Goal: Communication & Community: Answer question/provide support

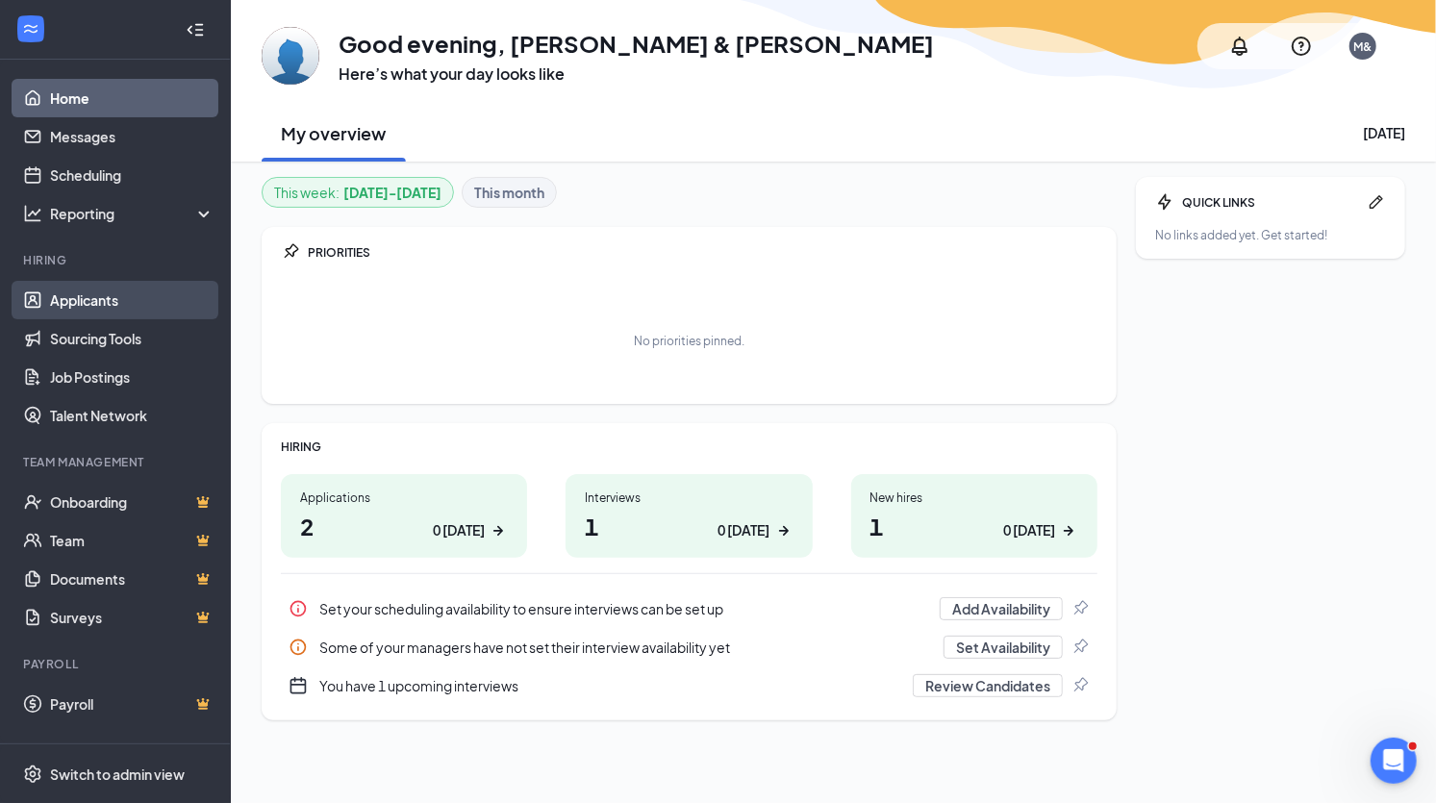
click at [104, 292] on link "Applicants" at bounding box center [132, 300] width 164 height 38
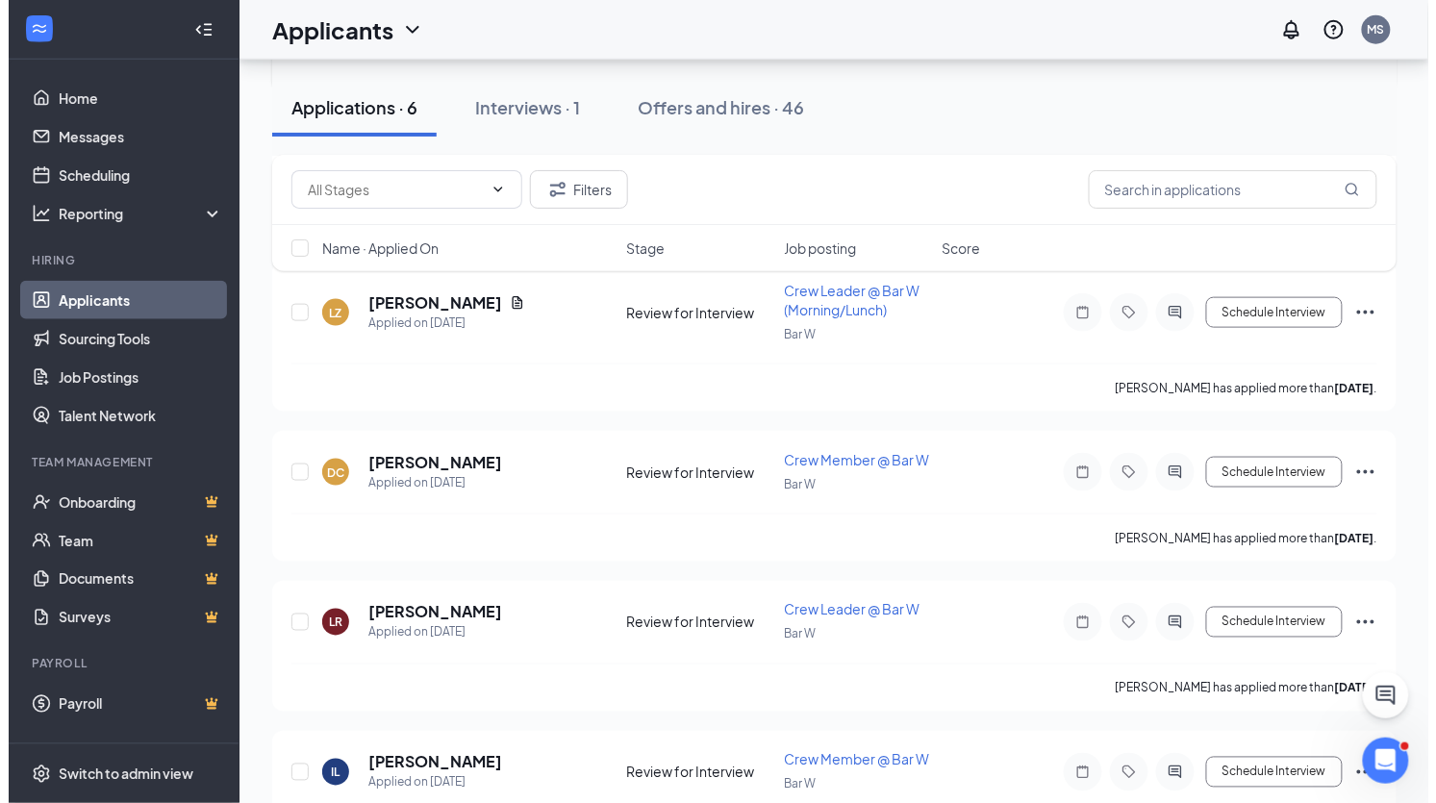
scroll to position [574, 0]
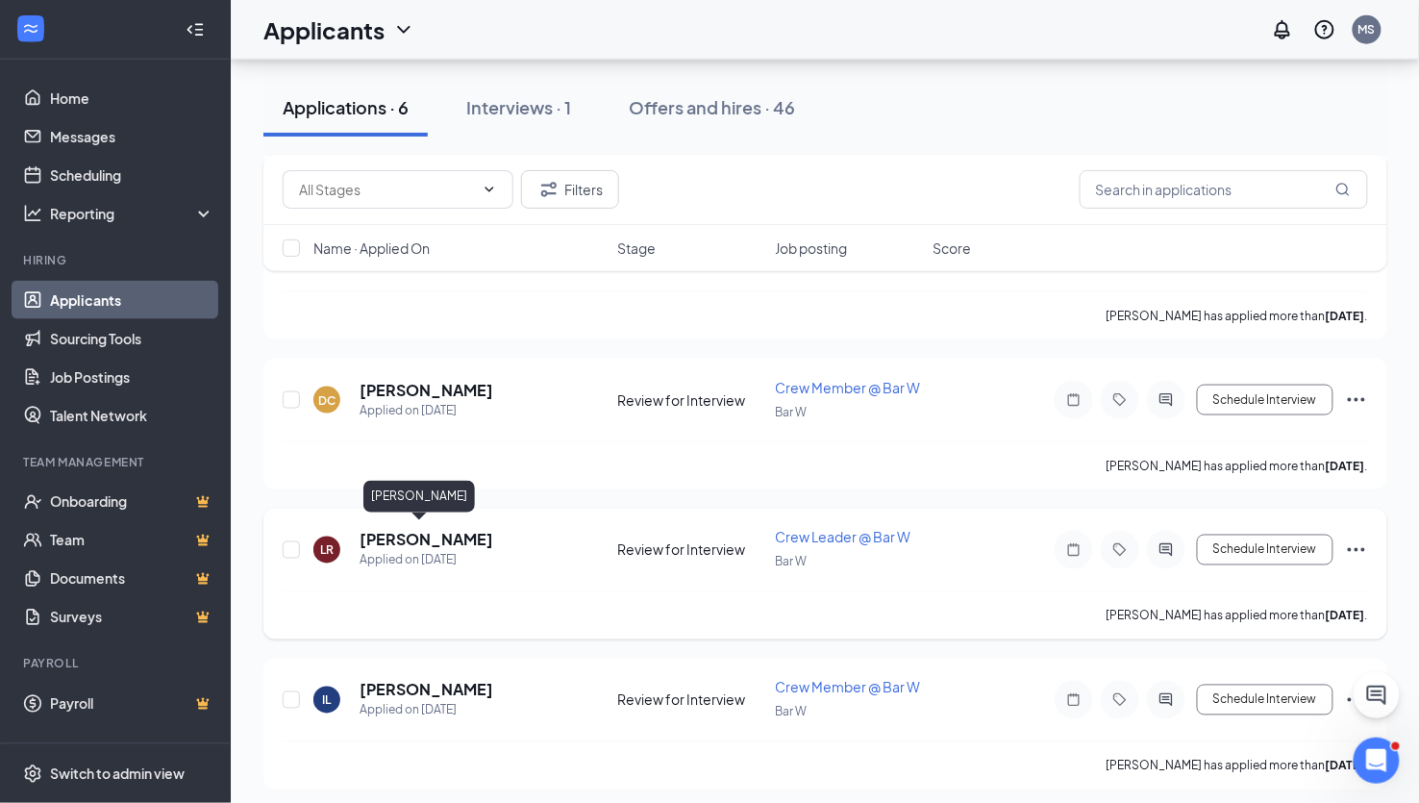
click at [434, 532] on h5 "Latia Rainey" at bounding box center [427, 540] width 134 height 21
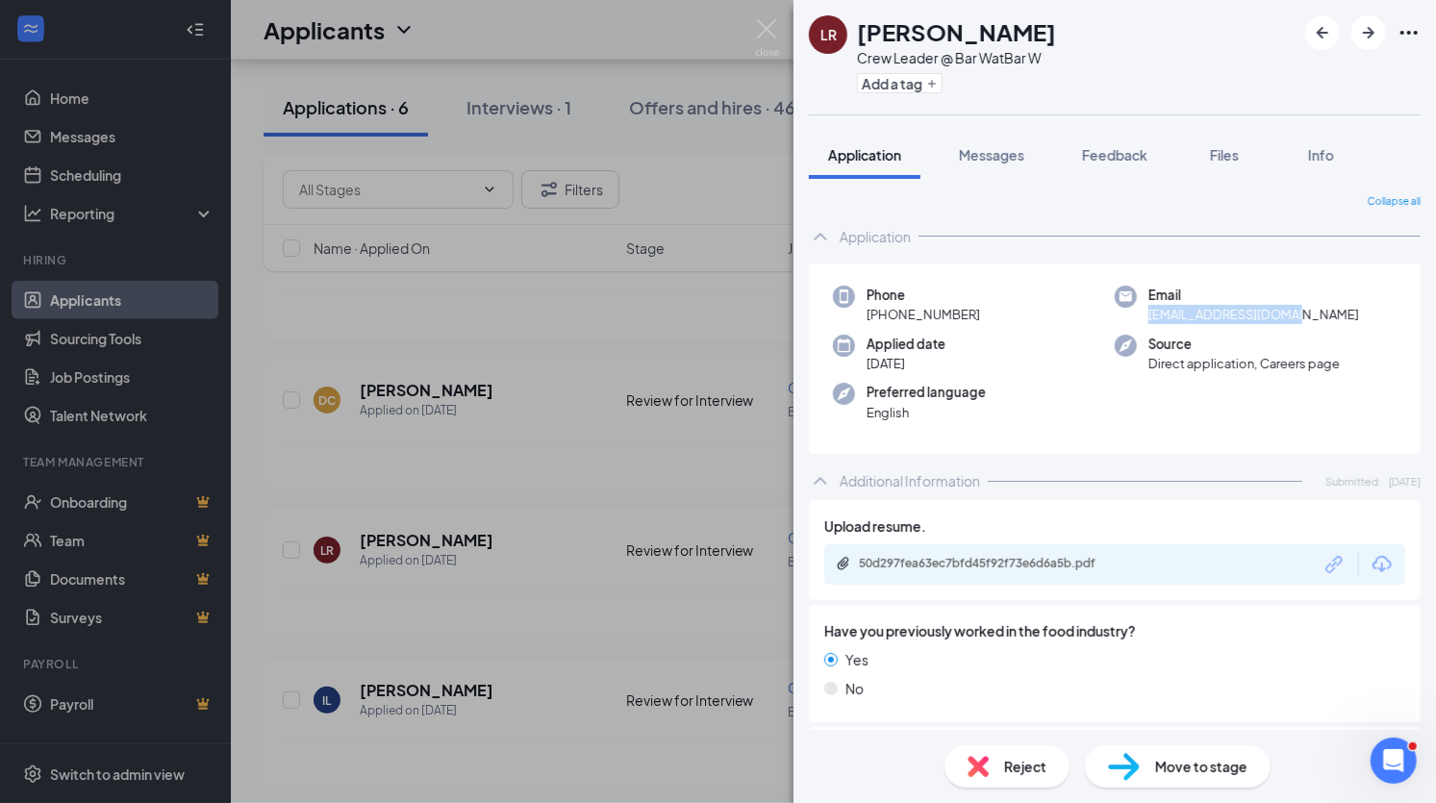
drag, startPoint x: 1276, startPoint y: 313, endPoint x: 1137, endPoint y: 314, distance: 139.5
click at [1137, 314] on div "Email raineylatia@gmail.com" at bounding box center [1256, 305] width 282 height 39
copy span "raineylatia@gmail.com"
click at [997, 143] on button "Messages" at bounding box center [992, 155] width 104 height 48
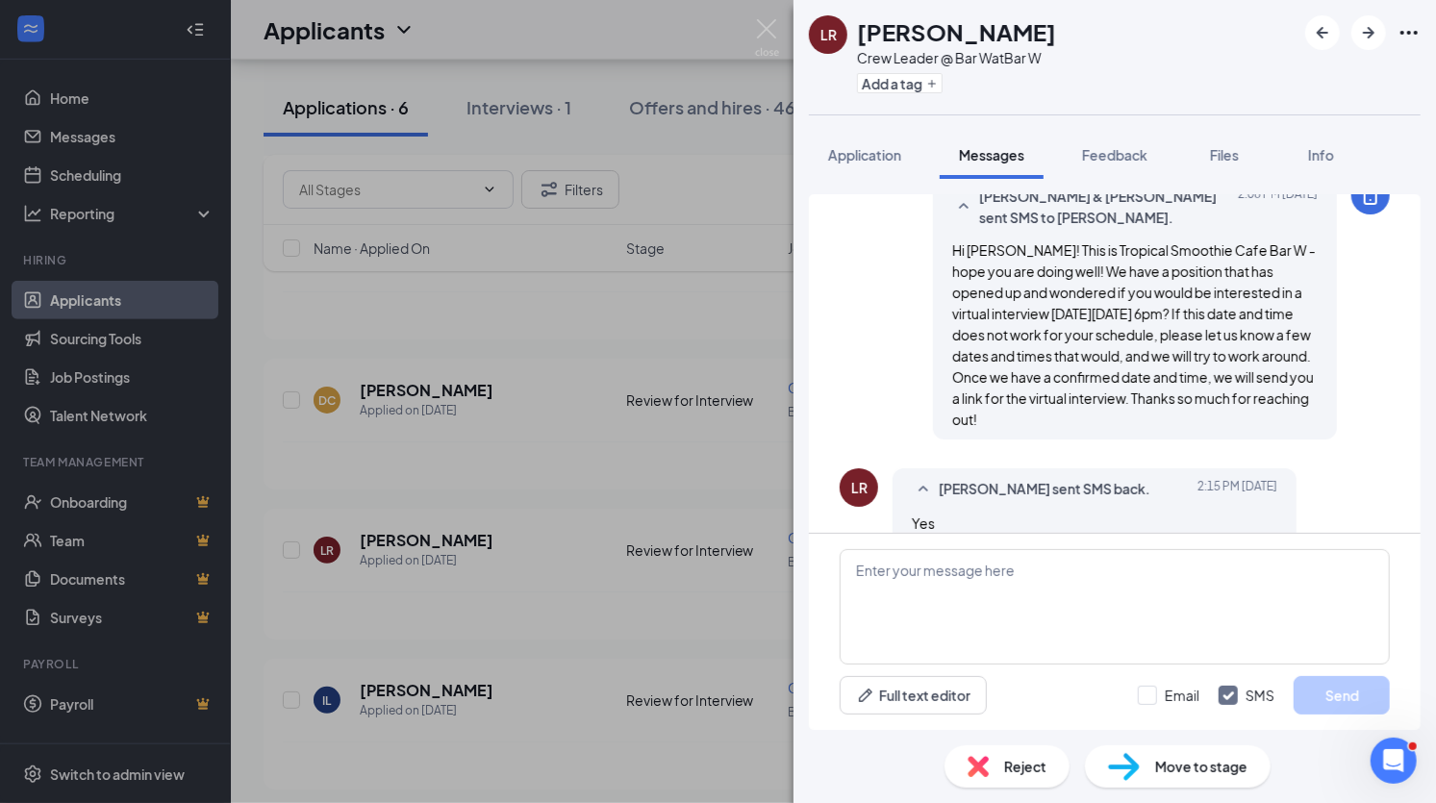
scroll to position [698, 0]
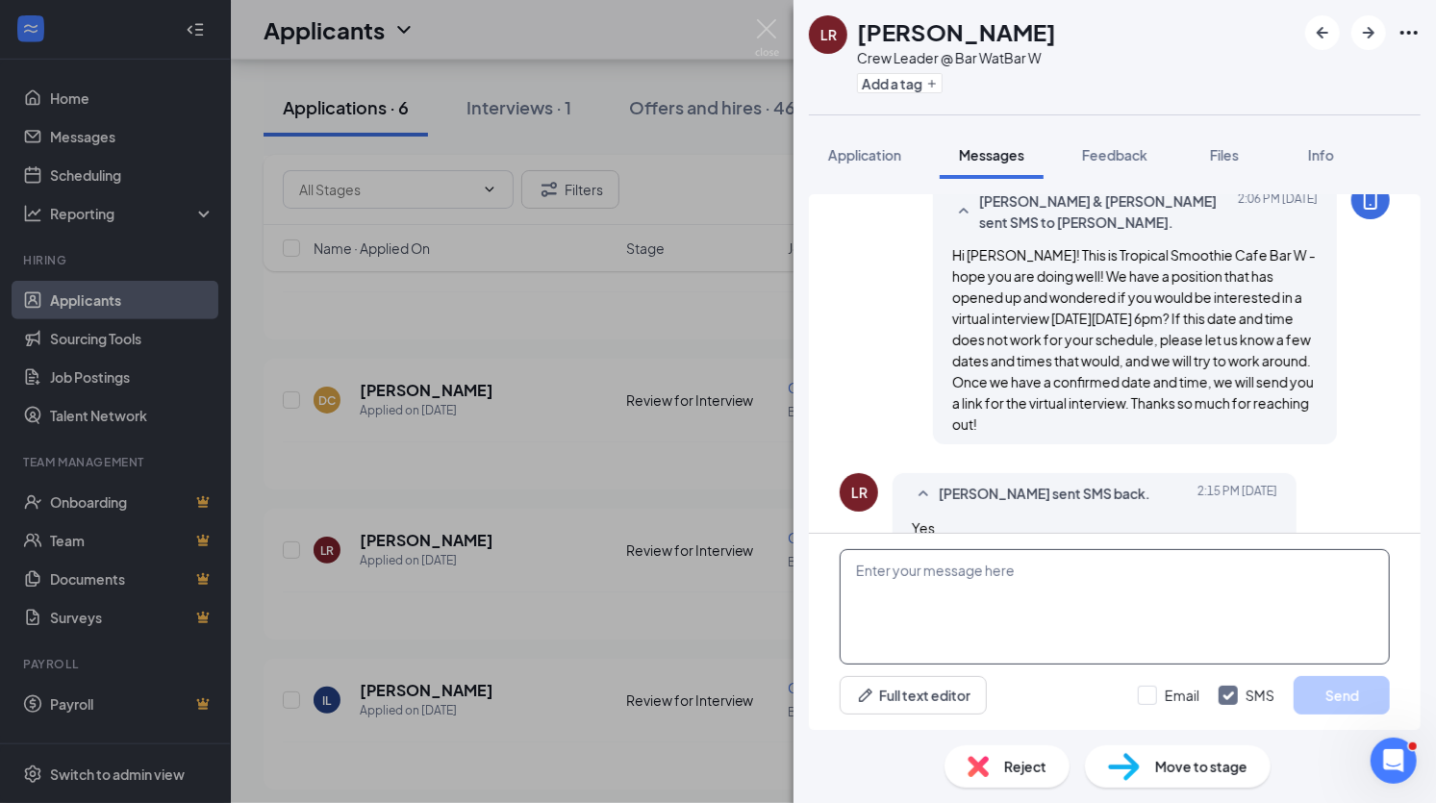
click at [1097, 602] on textarea at bounding box center [1115, 606] width 550 height 115
paste textarea "Latia Rainey Interview w/ TSC Bar W Friday, October 17 · 6:00 – 6:30pm Time zon…"
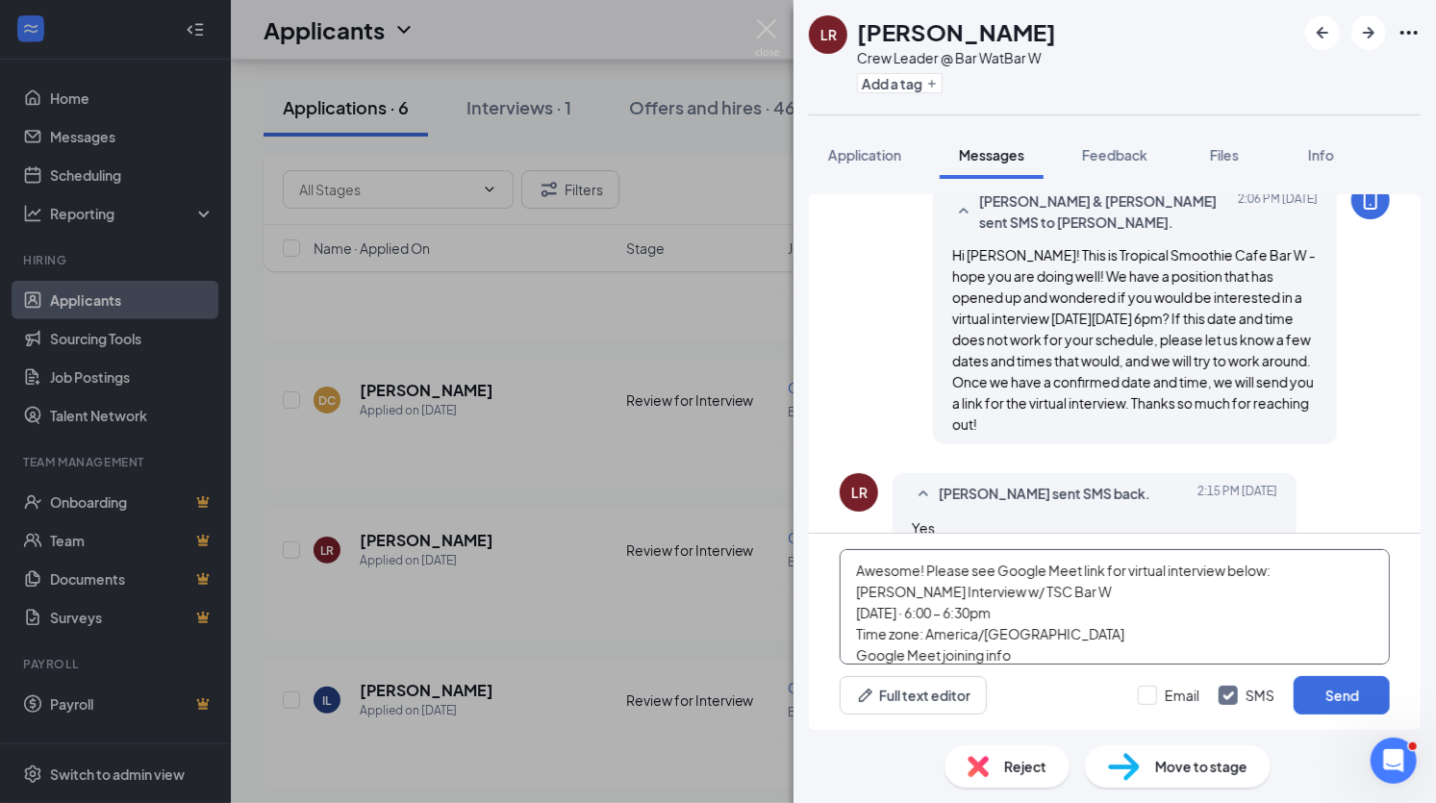
scroll to position [62, 0]
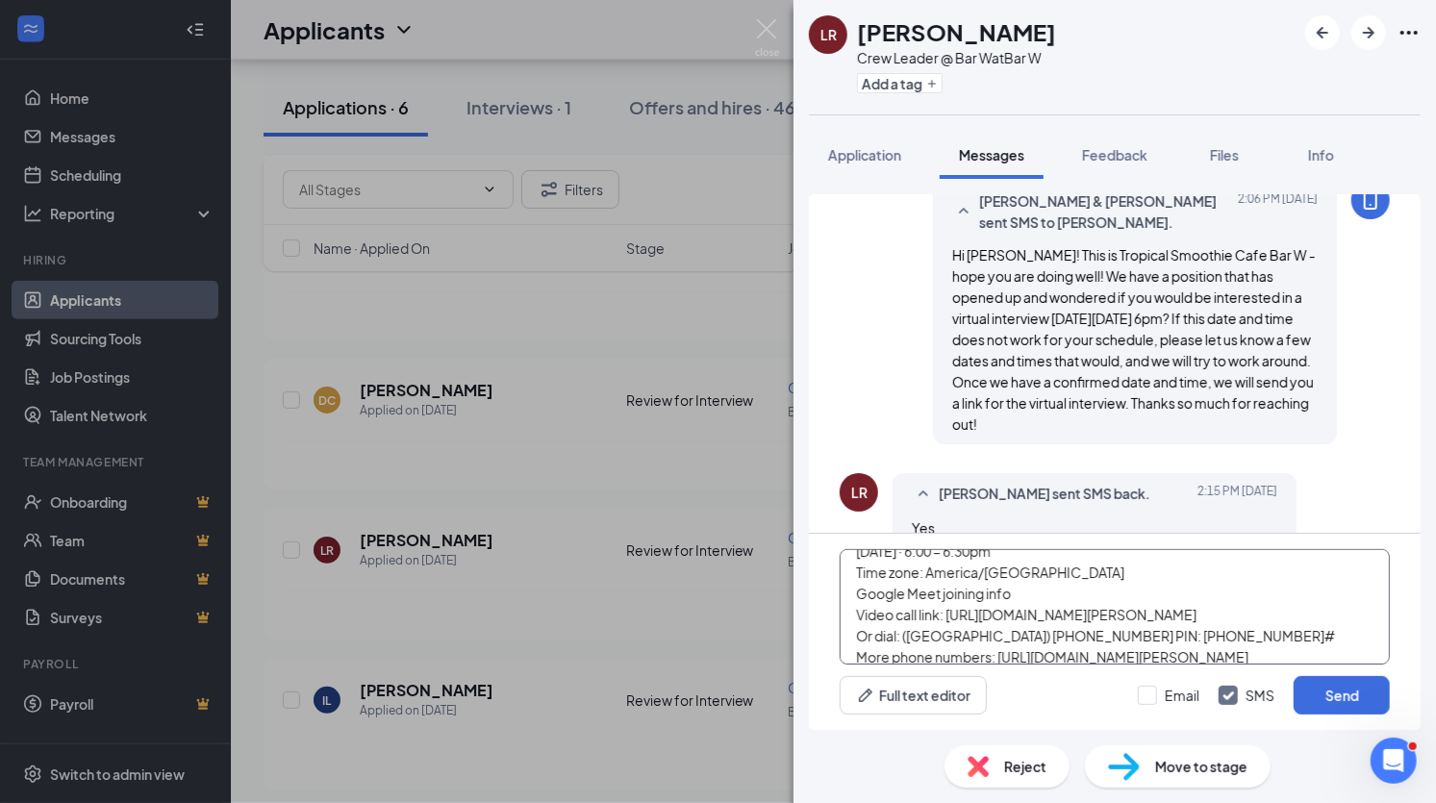
type textarea "Awesome! Please see Google Meet link for virtual interview below: Latia Rainey …"
click at [1202, 697] on div "Email SMS Send" at bounding box center [1264, 695] width 252 height 38
click at [1178, 692] on input "Email" at bounding box center [1169, 695] width 62 height 19
checkbox input "true"
click at [1319, 707] on button "Send" at bounding box center [1341, 695] width 96 height 38
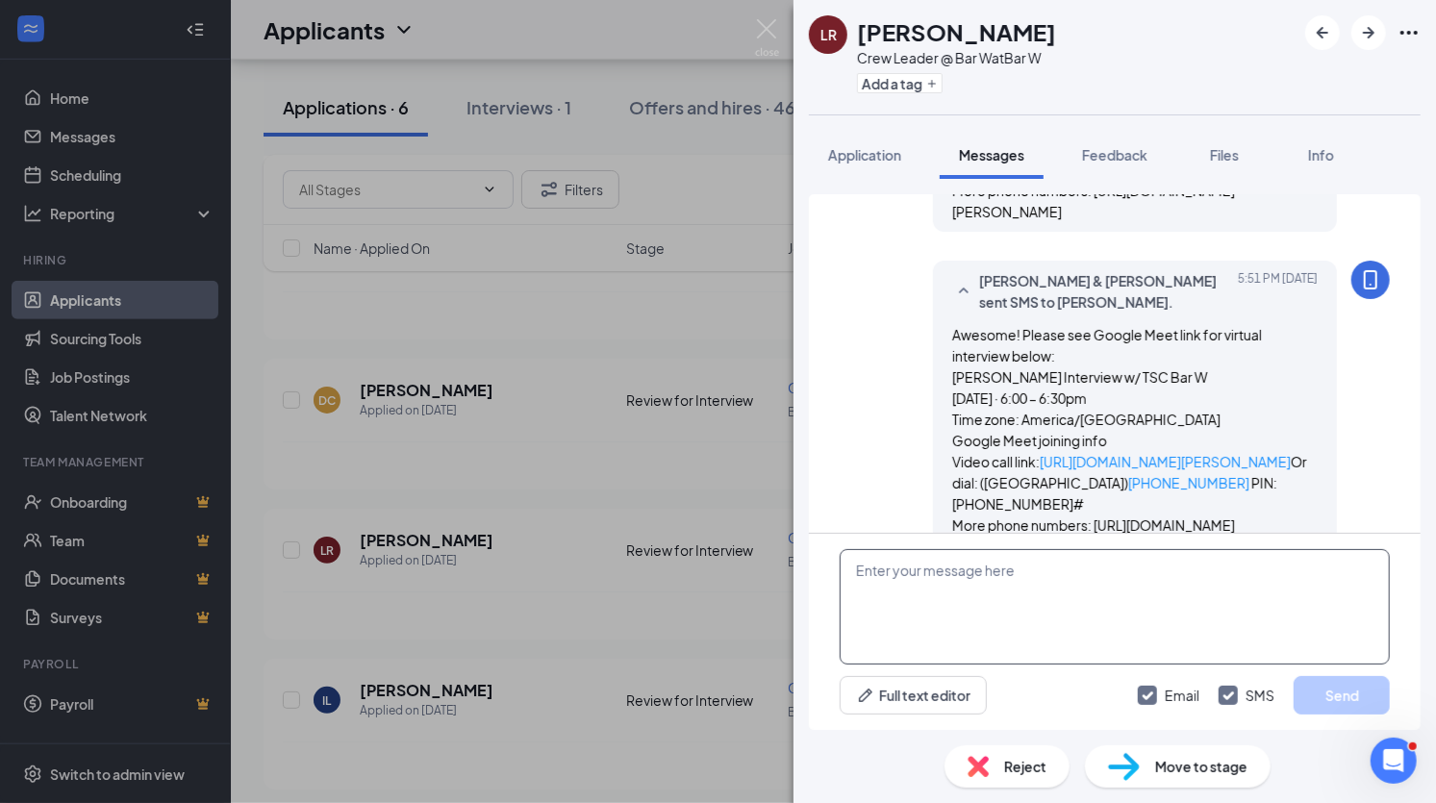
scroll to position [1358, 0]
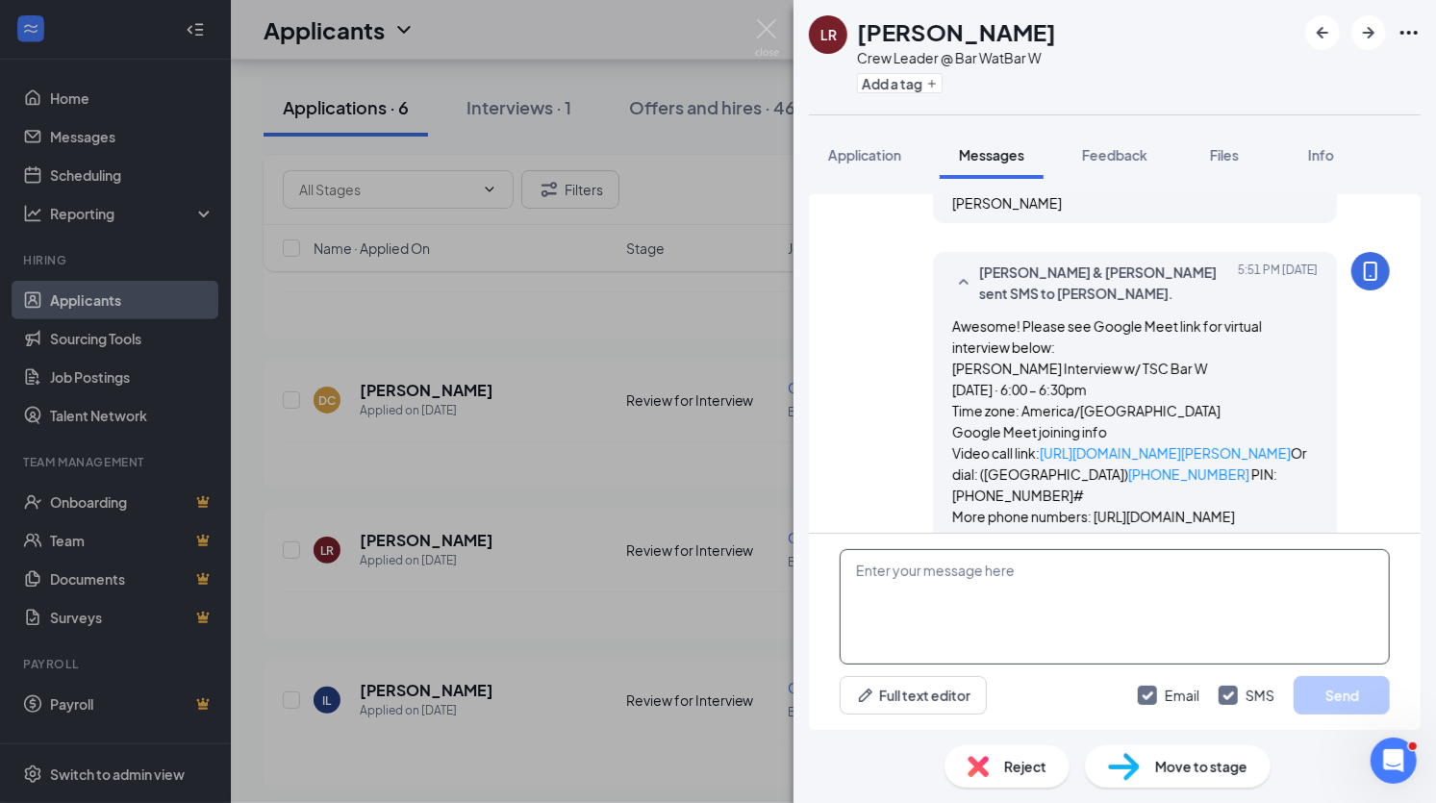
click at [933, 567] on textarea at bounding box center [1115, 606] width 550 height 115
type textarea "An invite to the virtual interview was also sent to the email address on file."
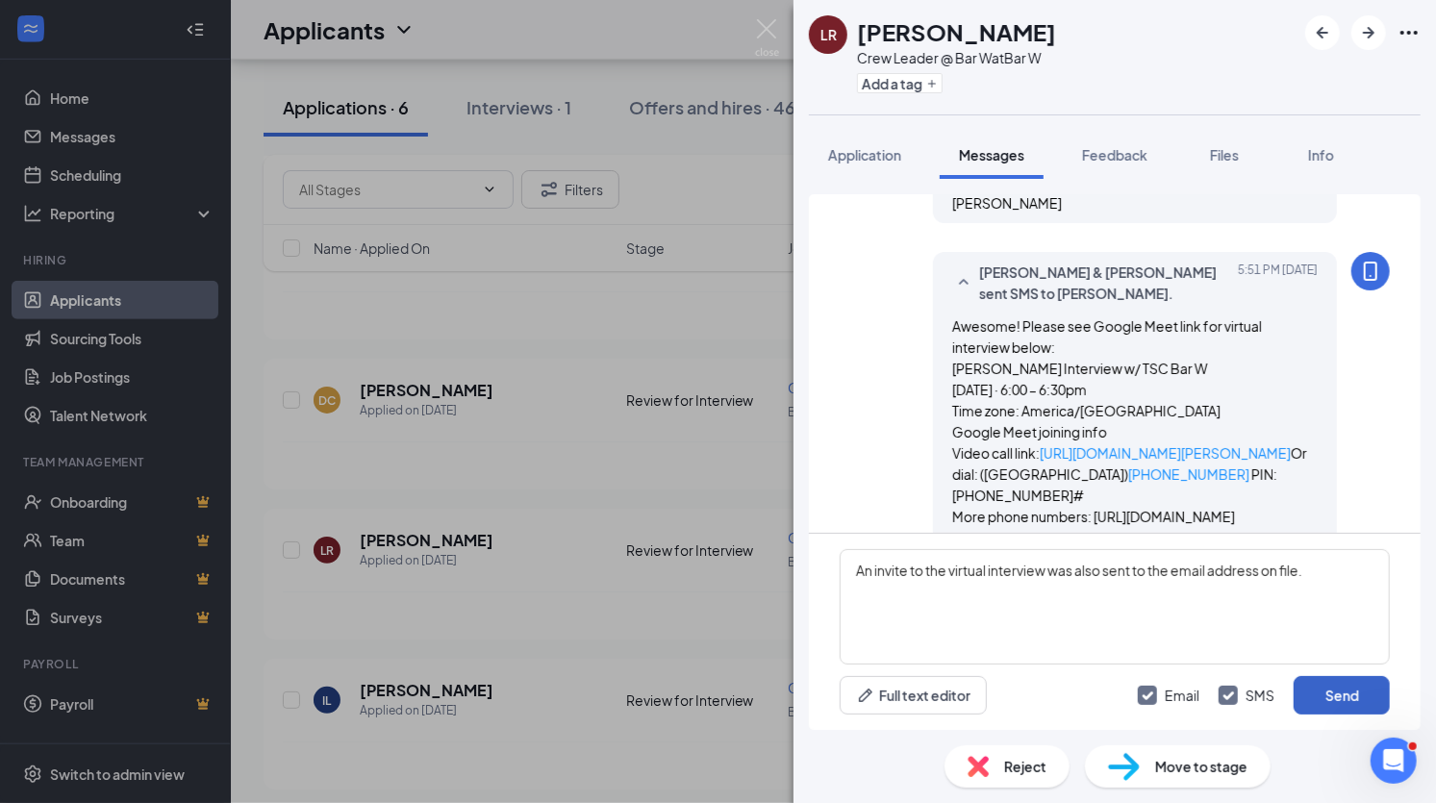
click at [1363, 697] on button "Send" at bounding box center [1341, 695] width 96 height 38
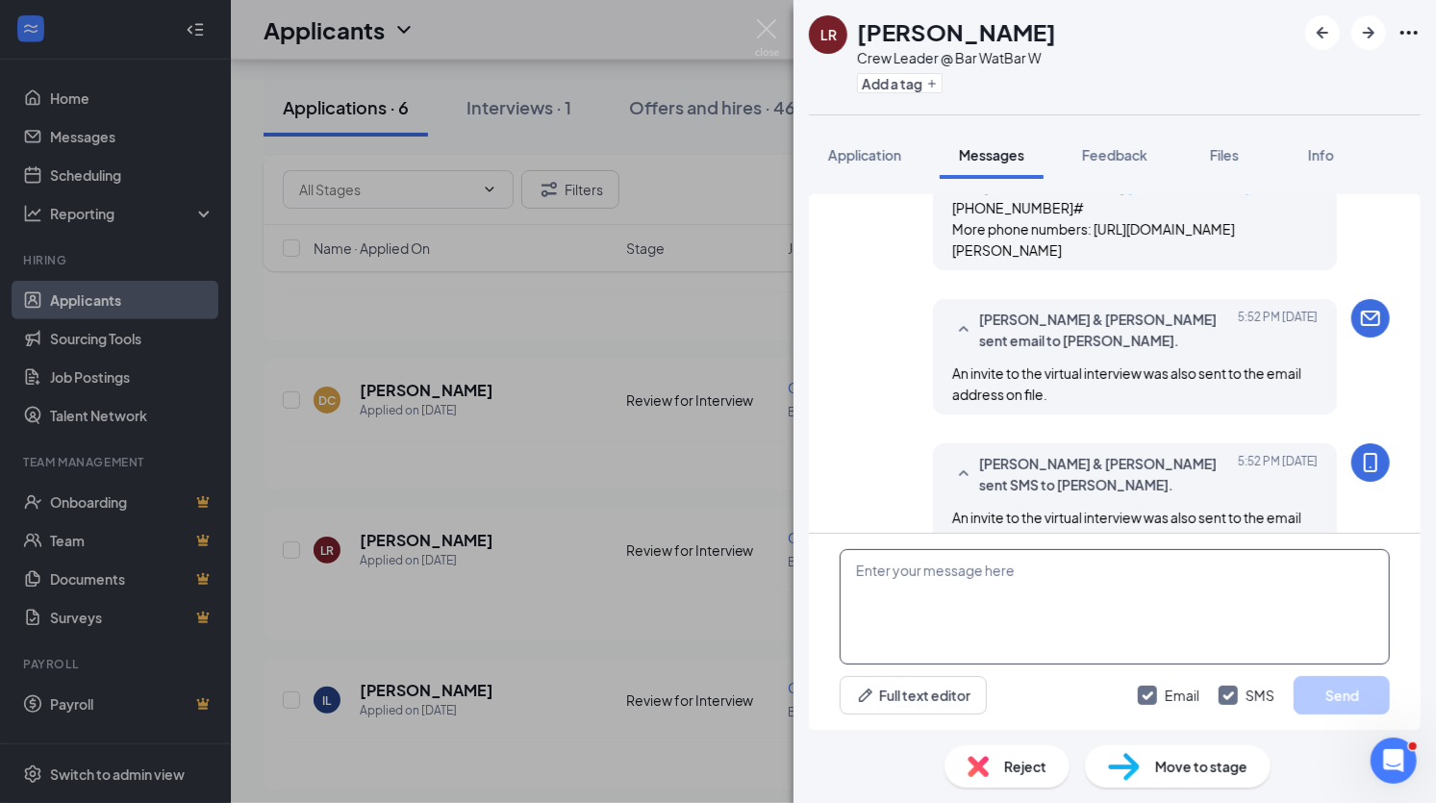
scroll to position [1646, 0]
click at [1049, 589] on textarea at bounding box center [1115, 606] width 550 height 115
type textarea "Please ensure microphone and camera are on for interview. We look forward to me…"
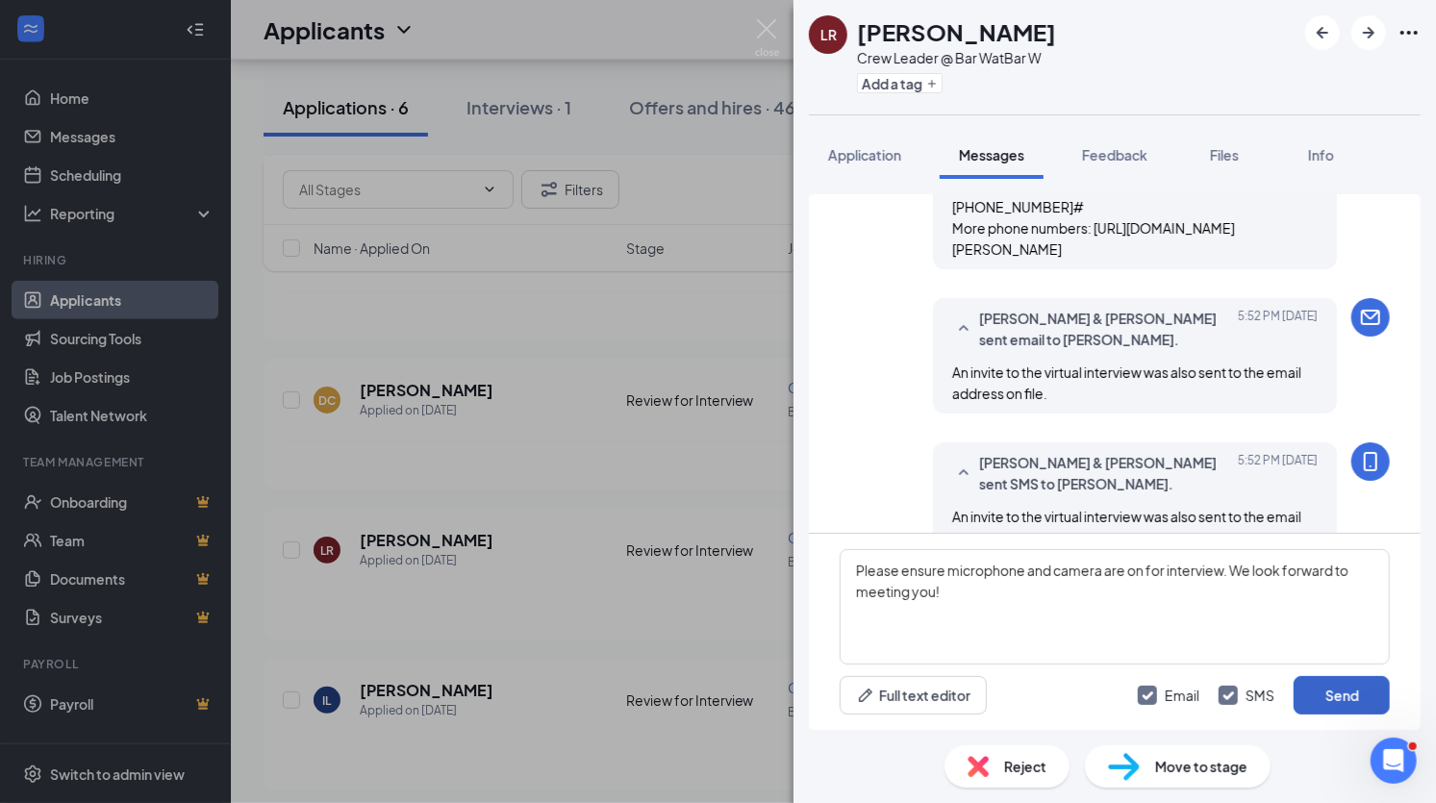
click at [1340, 683] on button "Send" at bounding box center [1341, 695] width 96 height 38
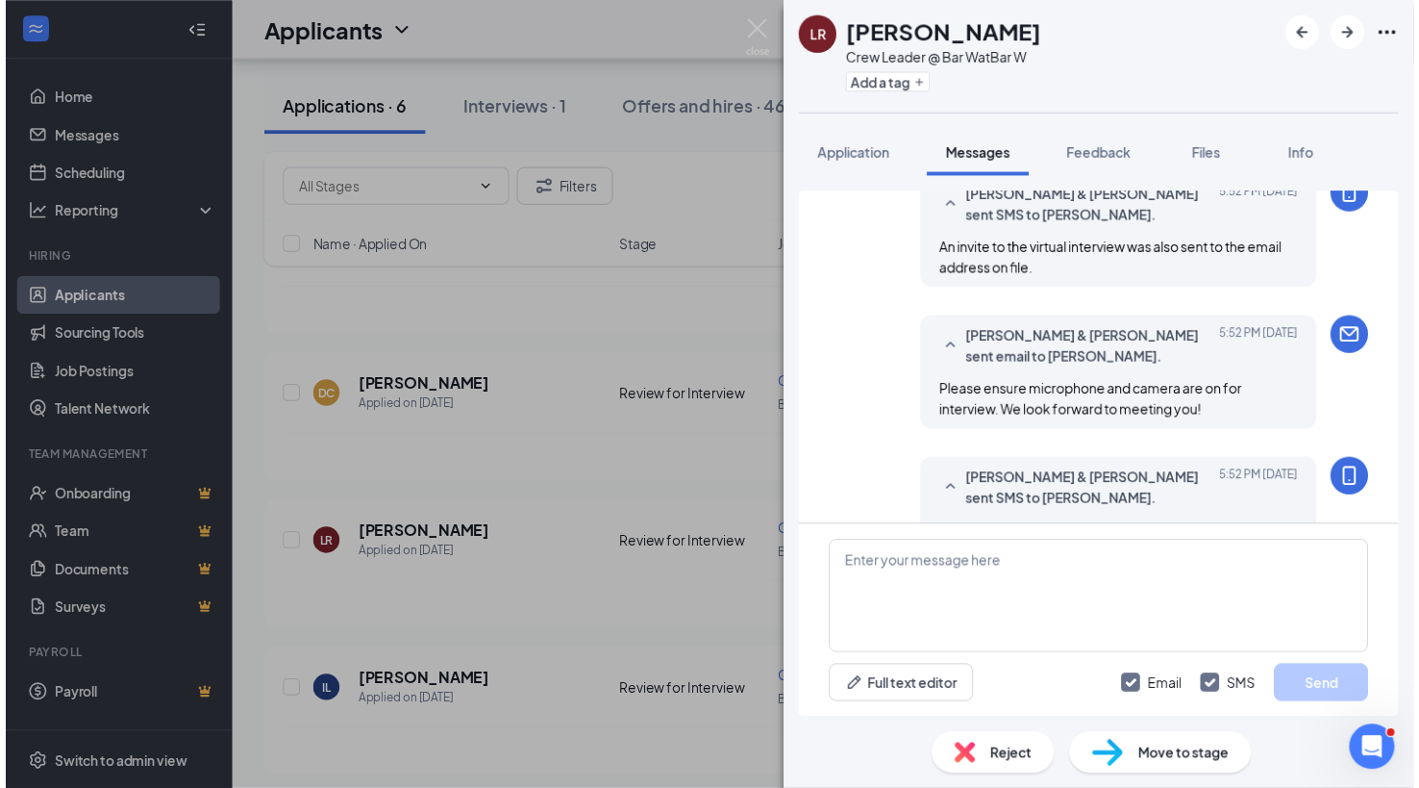
scroll to position [1935, 0]
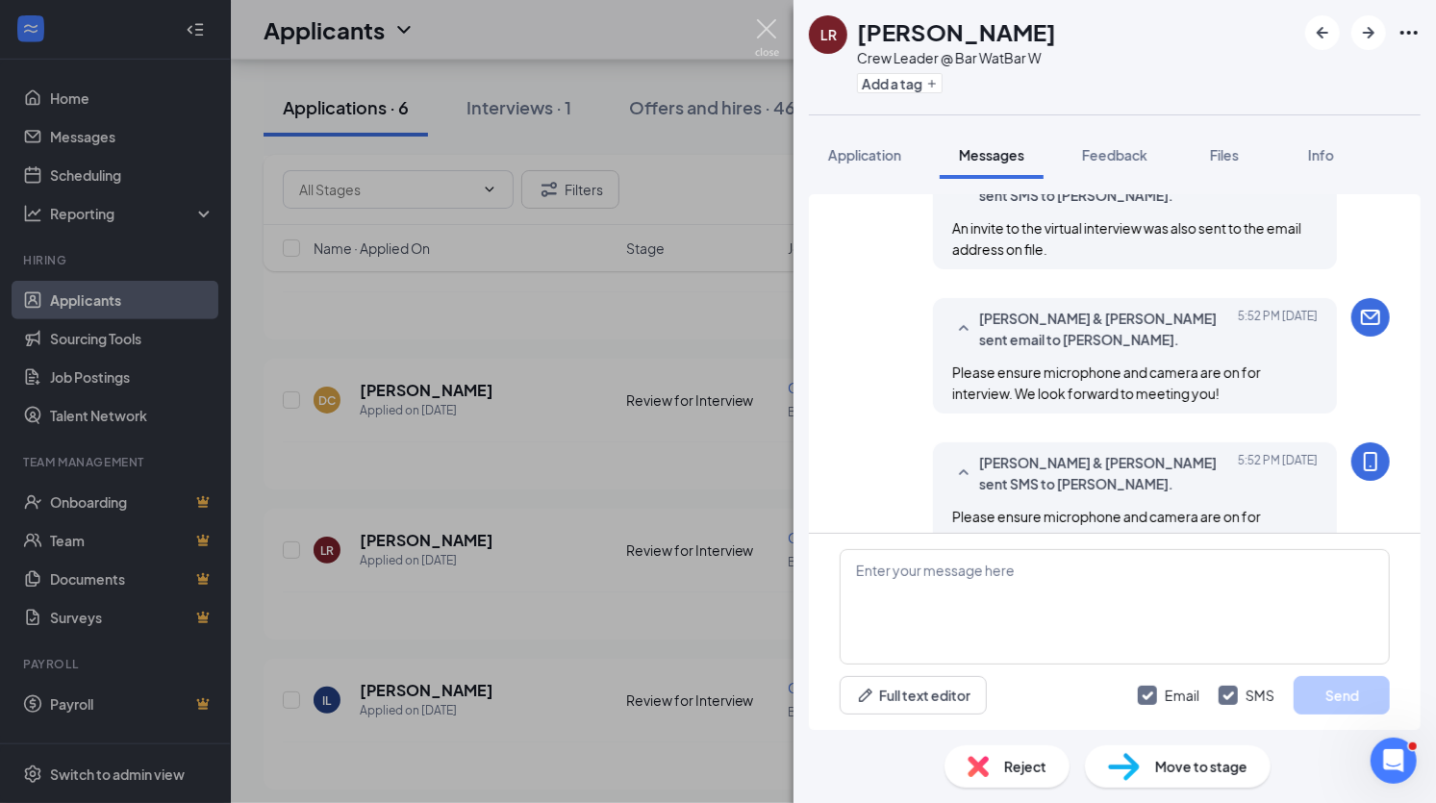
click at [766, 25] on img at bounding box center [767, 38] width 24 height 38
